Goal: Task Accomplishment & Management: Manage account settings

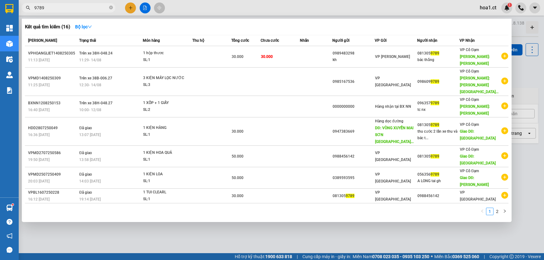
click at [73, 9] on input "9789" at bounding box center [71, 7] width 74 height 7
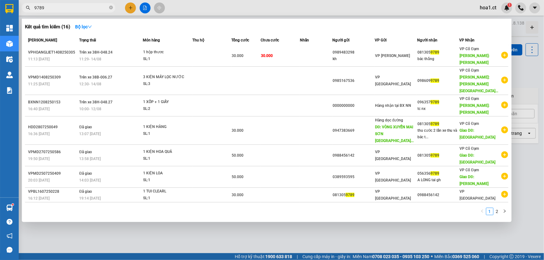
click at [73, 9] on input "9789" at bounding box center [71, 7] width 74 height 7
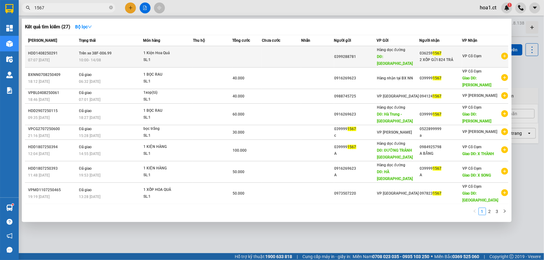
type input "1567"
click at [130, 49] on td "Trên xe 38F-006.99 10:00 [DATE]" at bounding box center [110, 57] width 66 height 22
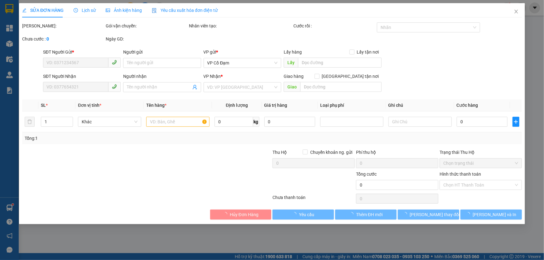
type input "0399288781"
type input "[GEOGRAPHIC_DATA]"
type input "0362591567"
type input "2 XỐP GỬI 824 TRẢ"
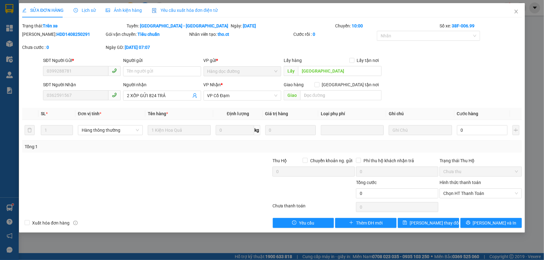
click at [84, 12] on span "Lịch sử" at bounding box center [85, 10] width 22 height 5
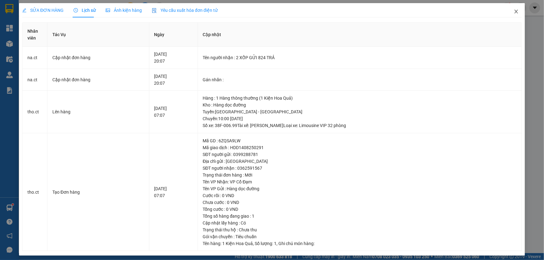
click at [514, 11] on icon "close" at bounding box center [515, 12] width 3 height 4
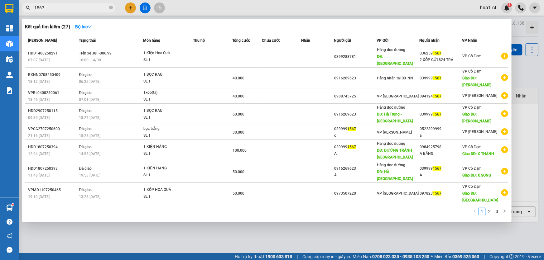
click at [78, 6] on input "1567" at bounding box center [71, 7] width 74 height 7
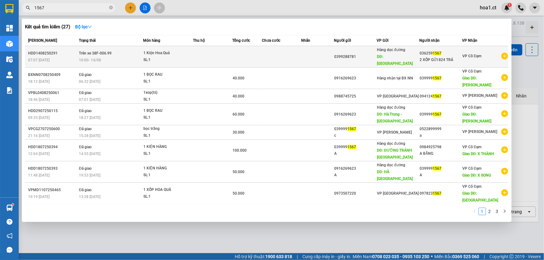
click at [188, 57] on div "SL: 1" at bounding box center [166, 60] width 47 height 7
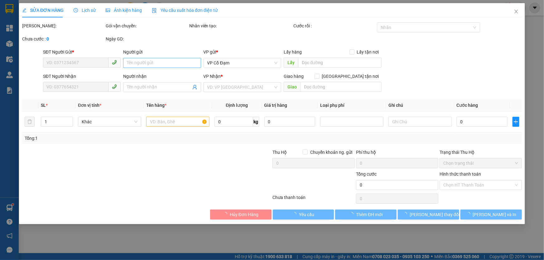
type input "0399288781"
type input "[GEOGRAPHIC_DATA]"
type input "0362591567"
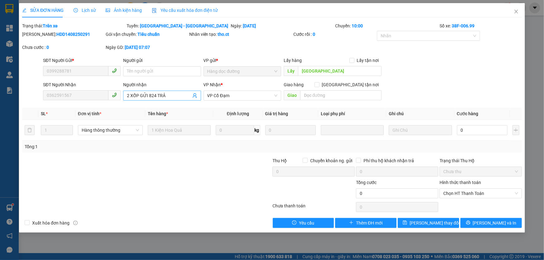
click at [171, 97] on input "2 XỐP GỬI 824 TRẢ" at bounding box center [159, 95] width 64 height 7
type input "2 XỐP GỬI 824 TRẢ(NGHĨA PX BÁO CR)"
click at [437, 224] on span "[PERSON_NAME] thay đổi" at bounding box center [435, 223] width 50 height 7
